Goal: Task Accomplishment & Management: Manage account settings

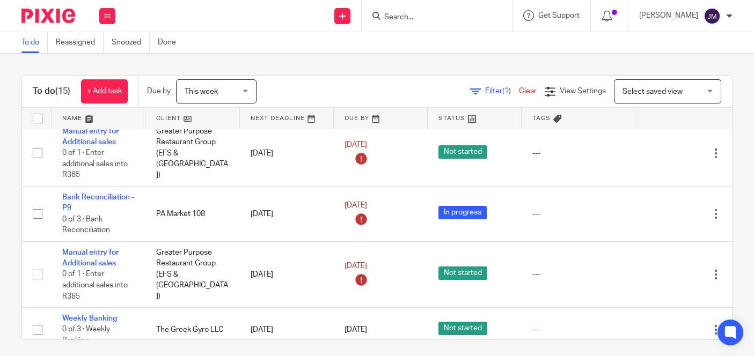
scroll to position [324, 0]
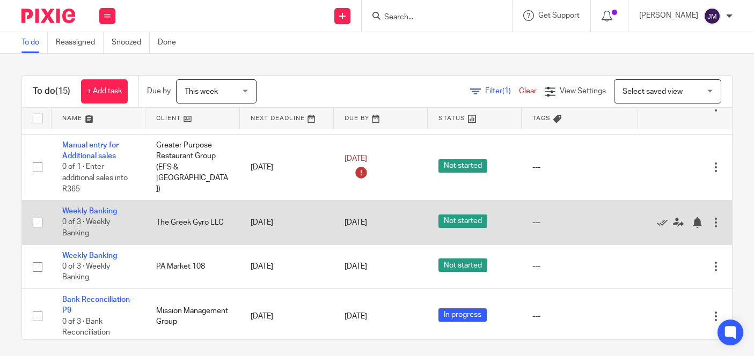
click at [36, 213] on input "checkbox" at bounding box center [37, 223] width 20 height 20
checkbox input "true"
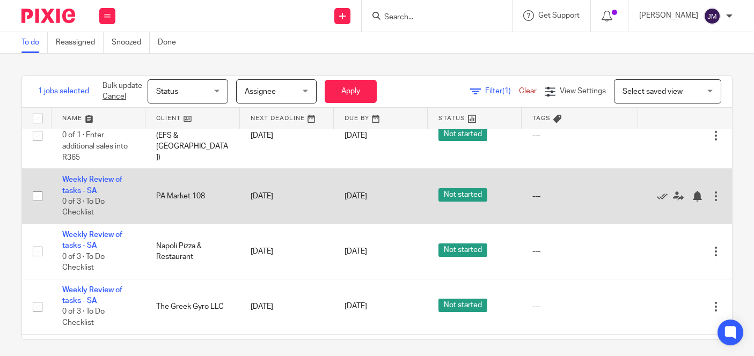
scroll to position [566, 0]
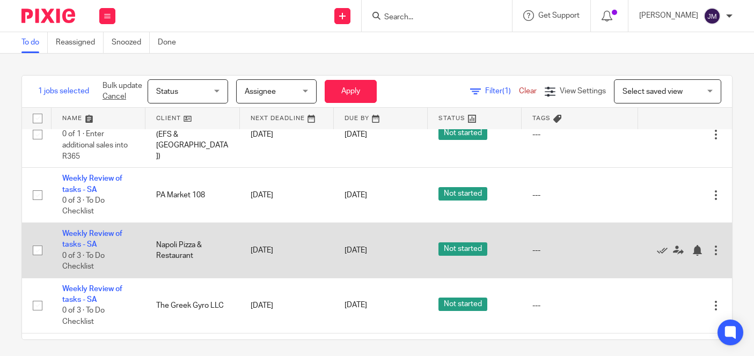
click at [42, 240] on input "checkbox" at bounding box center [37, 250] width 20 height 20
checkbox input "true"
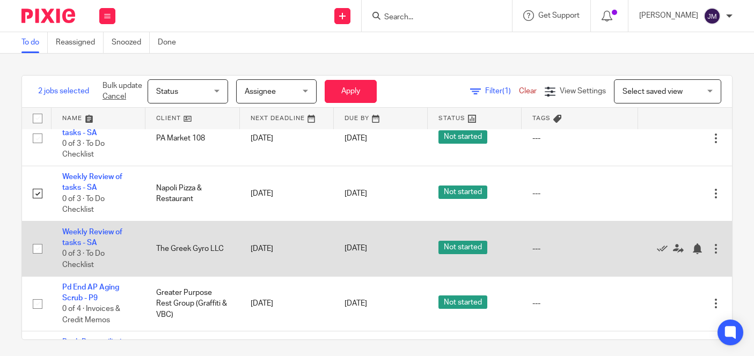
click at [41, 241] on input "checkbox" at bounding box center [37, 249] width 20 height 20
checkbox input "true"
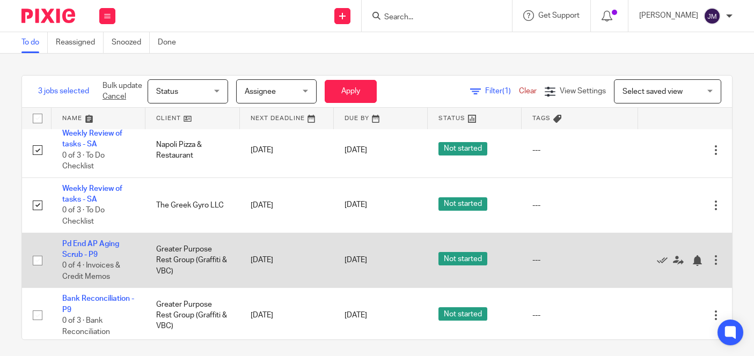
scroll to position [666, 0]
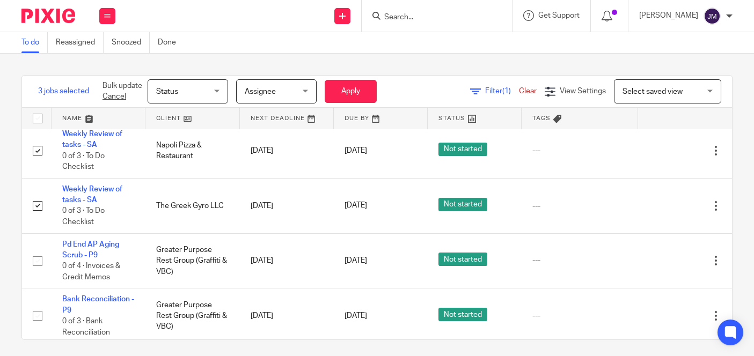
click at [201, 81] on span "Status" at bounding box center [184, 91] width 57 height 23
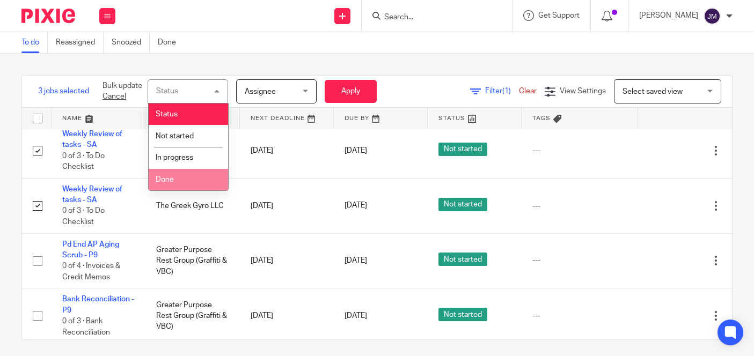
click at [170, 183] on span "Done" at bounding box center [165, 180] width 18 height 8
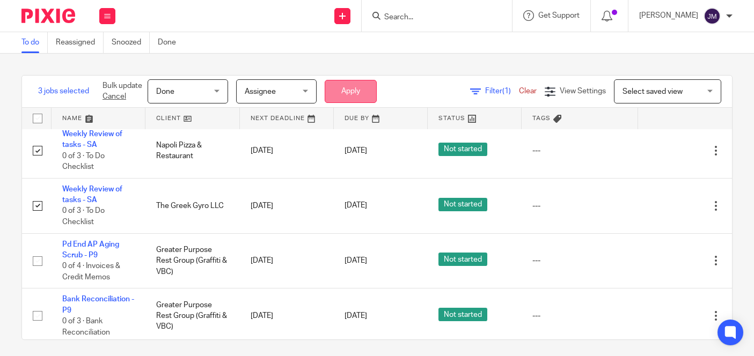
click at [352, 91] on button "Apply" at bounding box center [351, 91] width 52 height 23
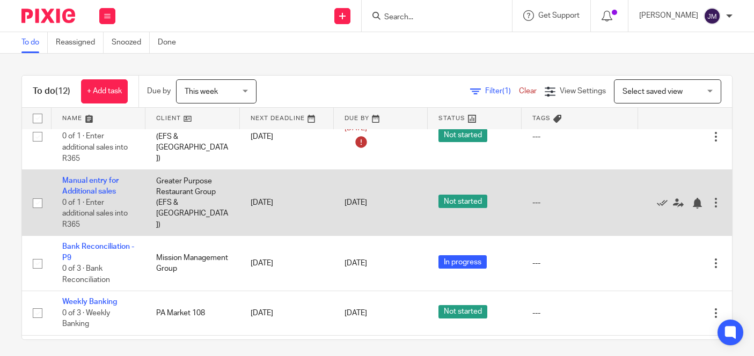
scroll to position [311, 0]
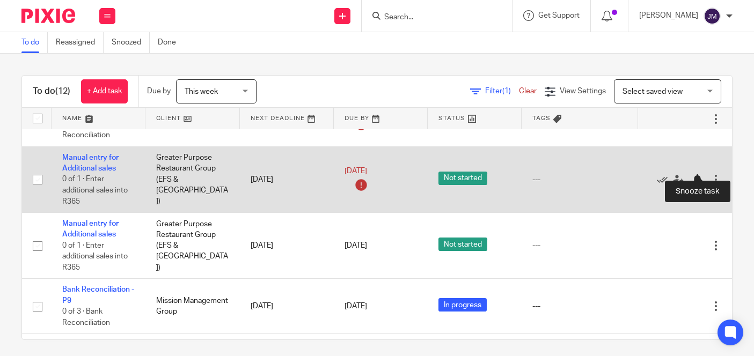
click at [698, 174] on div at bounding box center [697, 179] width 11 height 11
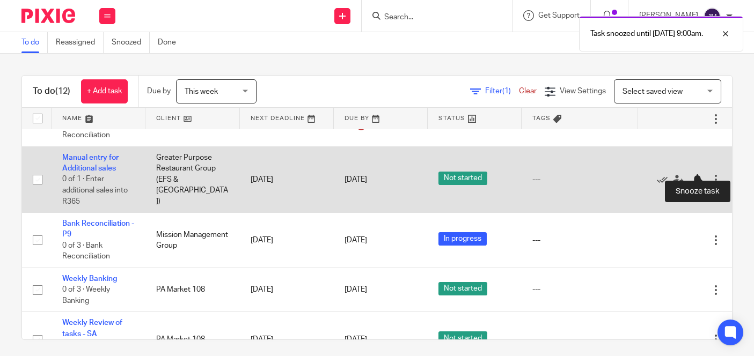
click at [697, 174] on div at bounding box center [697, 179] width 11 height 11
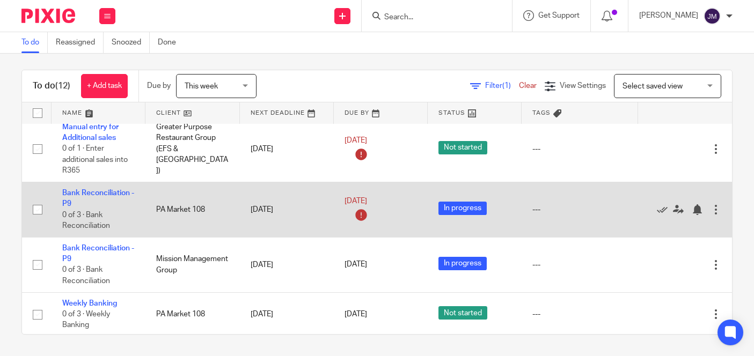
scroll to position [216, 0]
